Goal: Find specific page/section: Find specific page/section

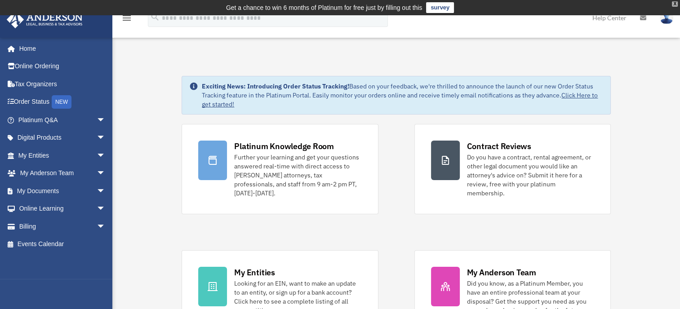
click at [673, 2] on div "X" at bounding box center [675, 3] width 6 height 5
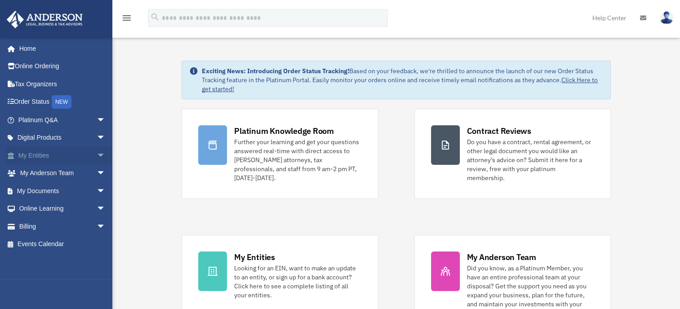
click at [97, 155] on span "arrow_drop_down" at bounding box center [106, 155] width 18 height 18
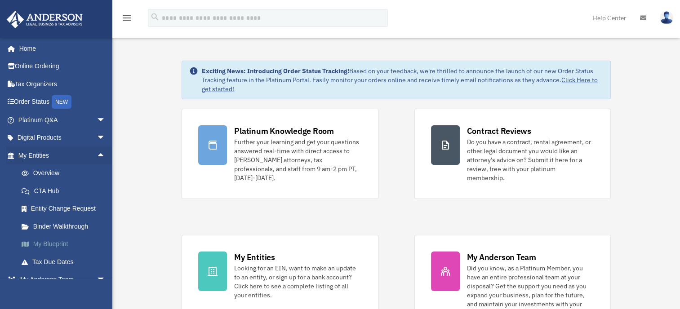
click at [58, 245] on link "My Blueprint" at bounding box center [66, 244] width 106 height 18
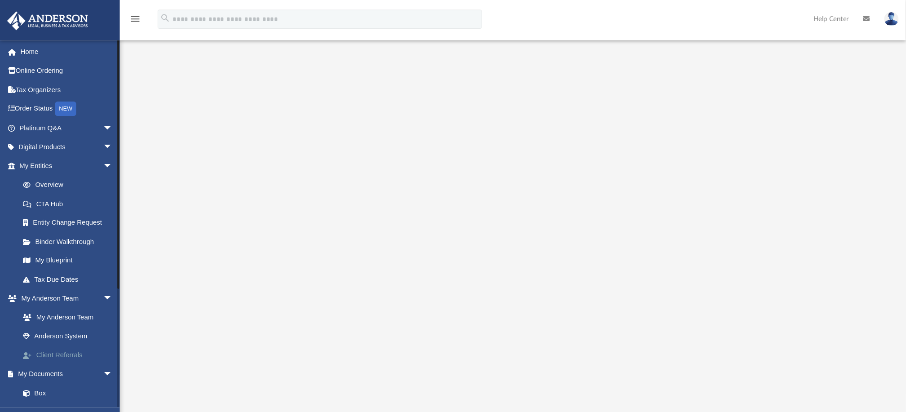
scroll to position [59, 0]
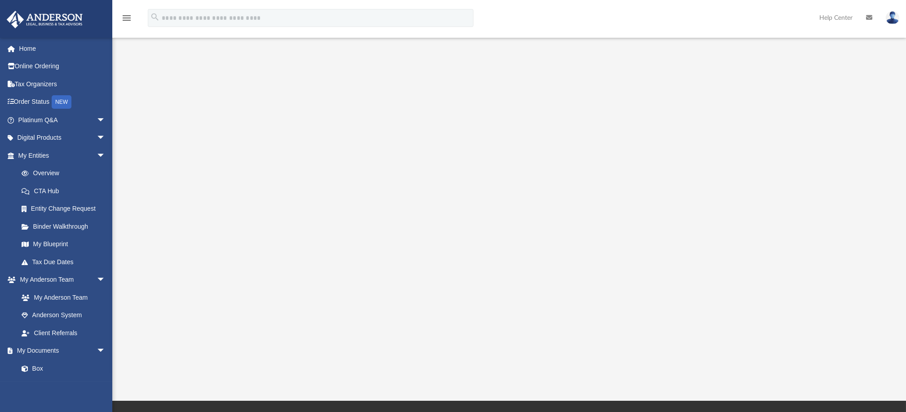
drag, startPoint x: 855, startPoint y: 172, endPoint x: 261, endPoint y: 342, distance: 617.7
click at [261, 309] on html "X Get a chance to win 6 months of Platinum for free just by filling out this su…" at bounding box center [453, 251] width 906 height 621
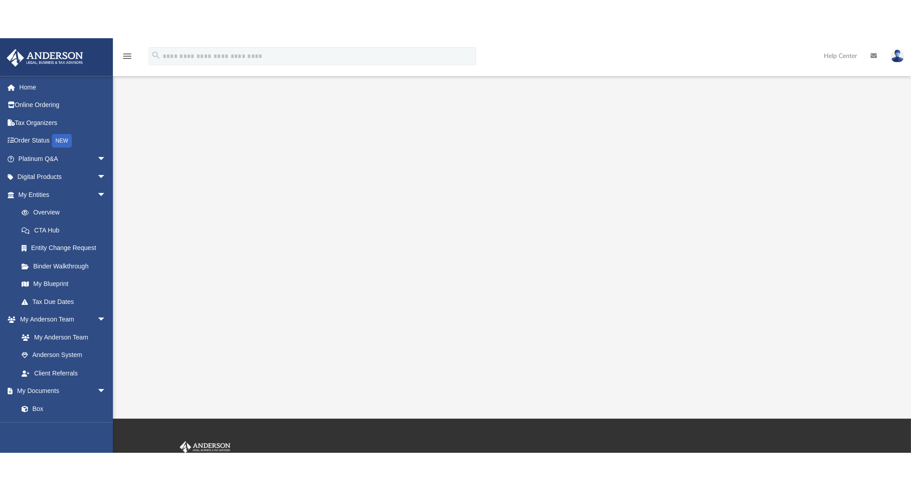
scroll to position [35, 0]
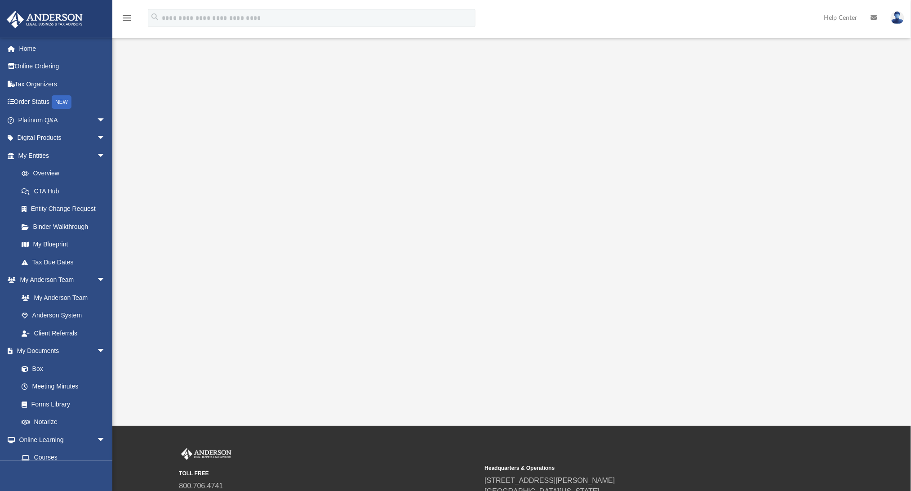
click at [519, 309] on div "App [PERSON_NAME][EMAIL_ADDRESS][DOMAIN_NAME] Sign Out [PERSON_NAME][EMAIL_ADDR…" at bounding box center [455, 195] width 911 height 461
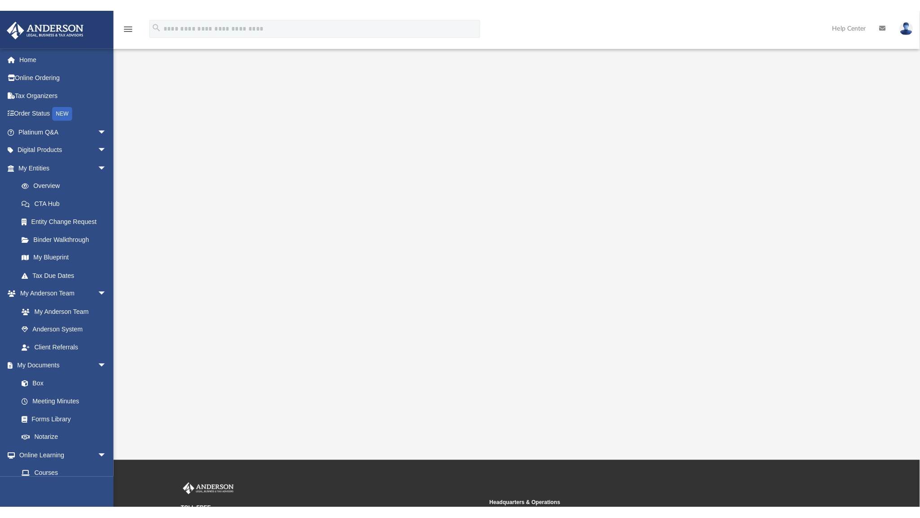
scroll to position [0, 0]
